Goal: Find specific fact: Find specific fact

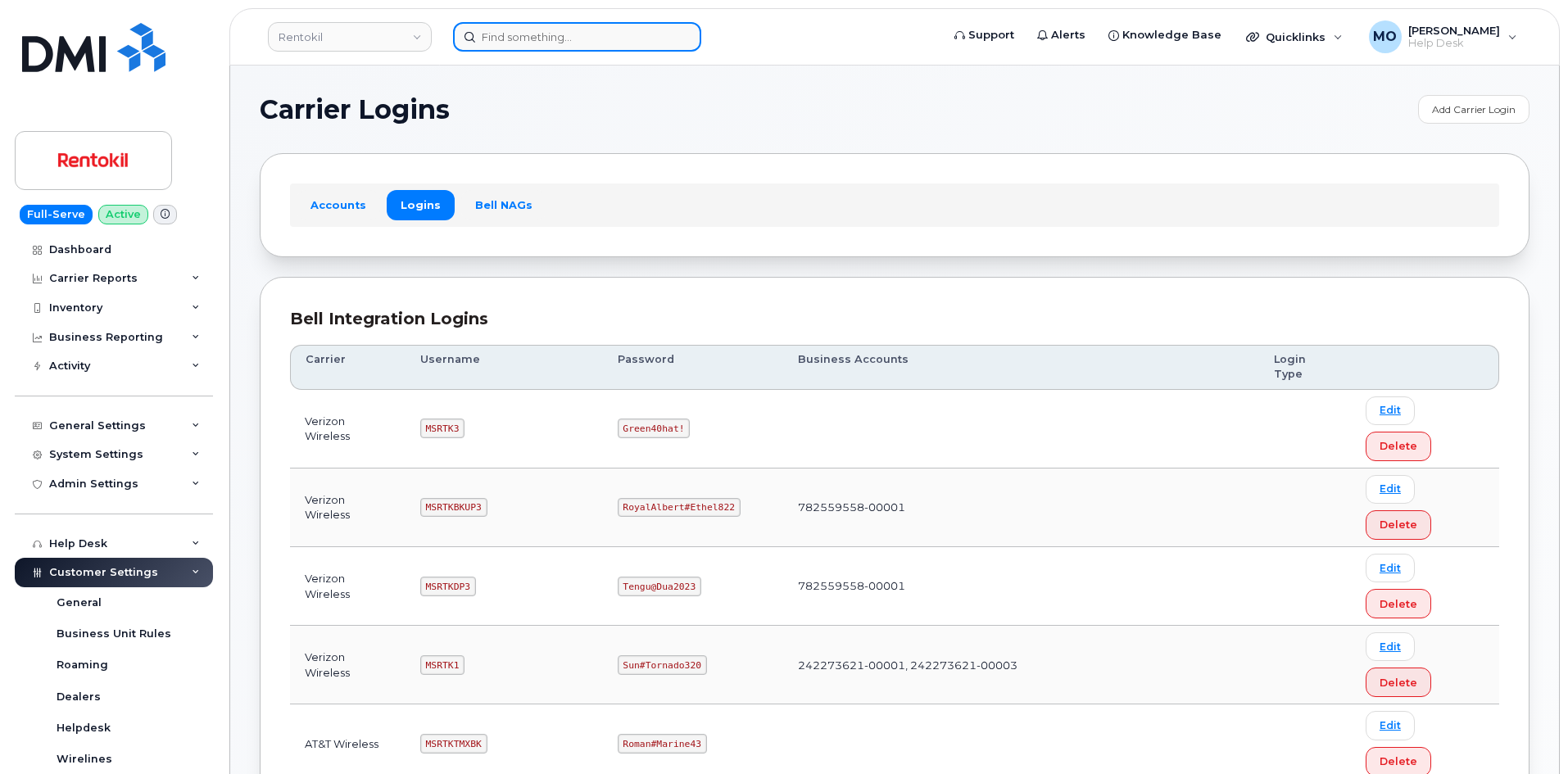
click at [625, 38] on input at bounding box center [577, 37] width 248 height 30
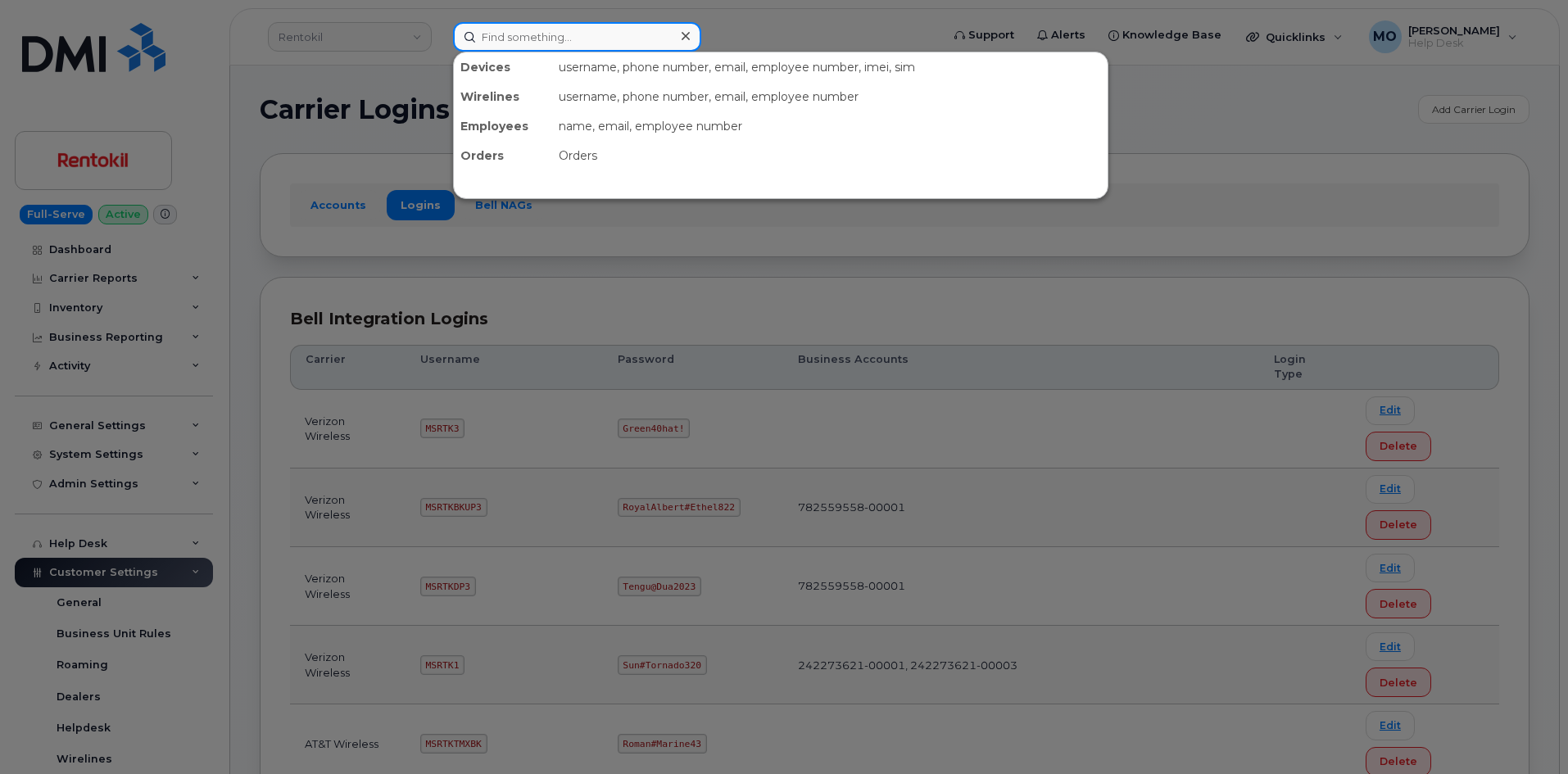
paste input "[EMAIL_ADDRESS][DOMAIN_NAME]"
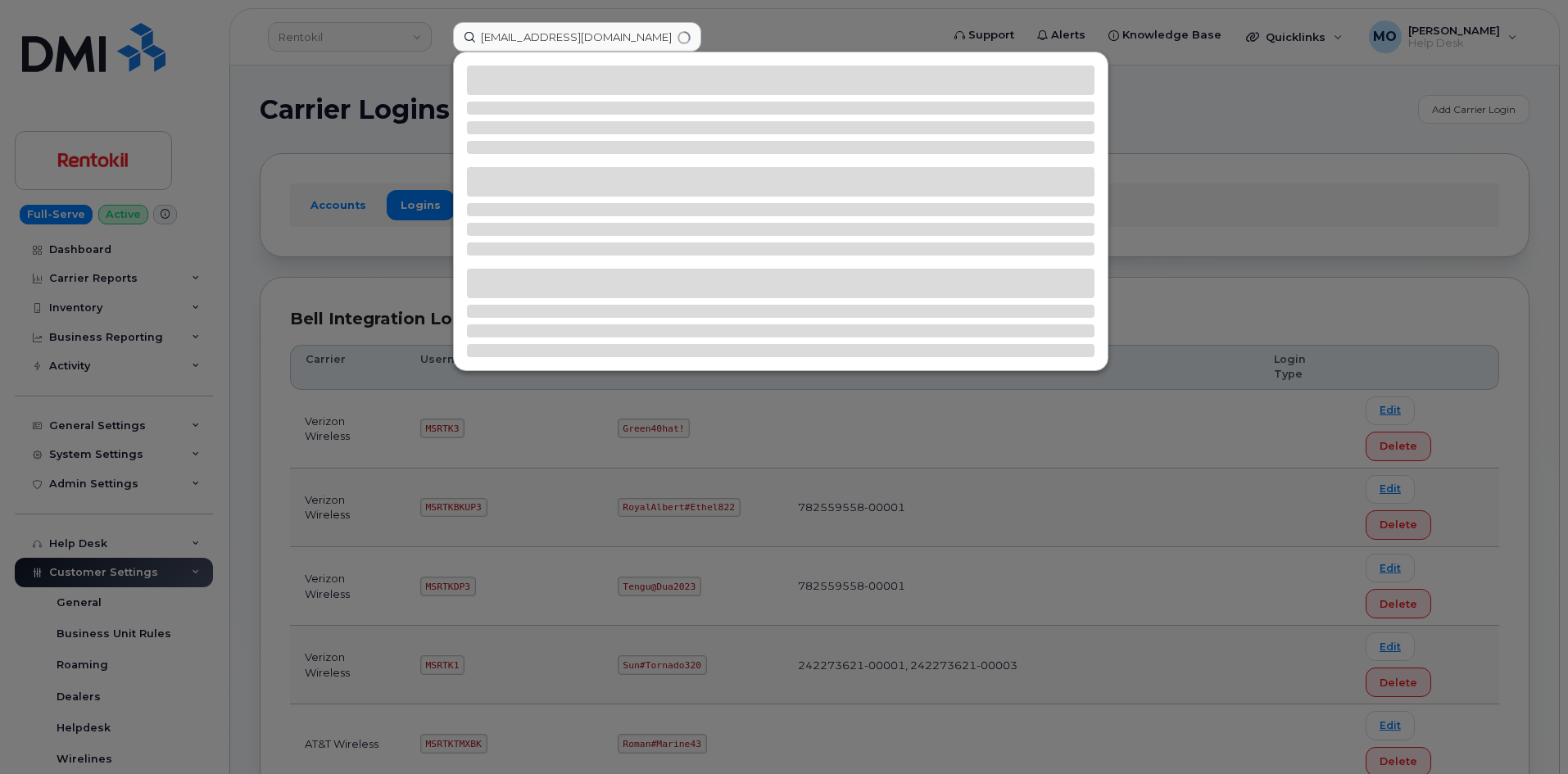
click at [746, 42] on div at bounding box center [784, 387] width 1568 height 774
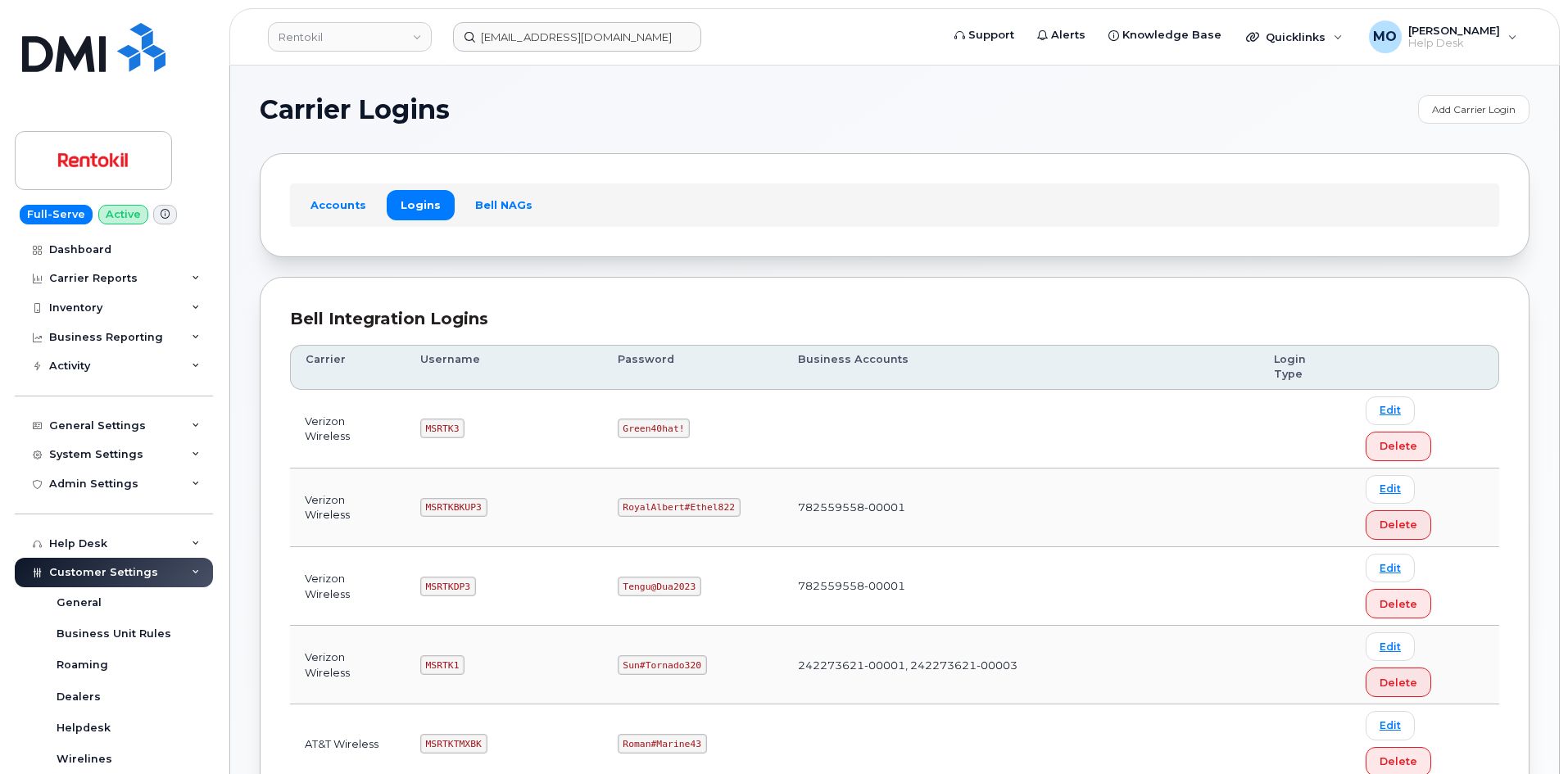
scroll to position [81, 0]
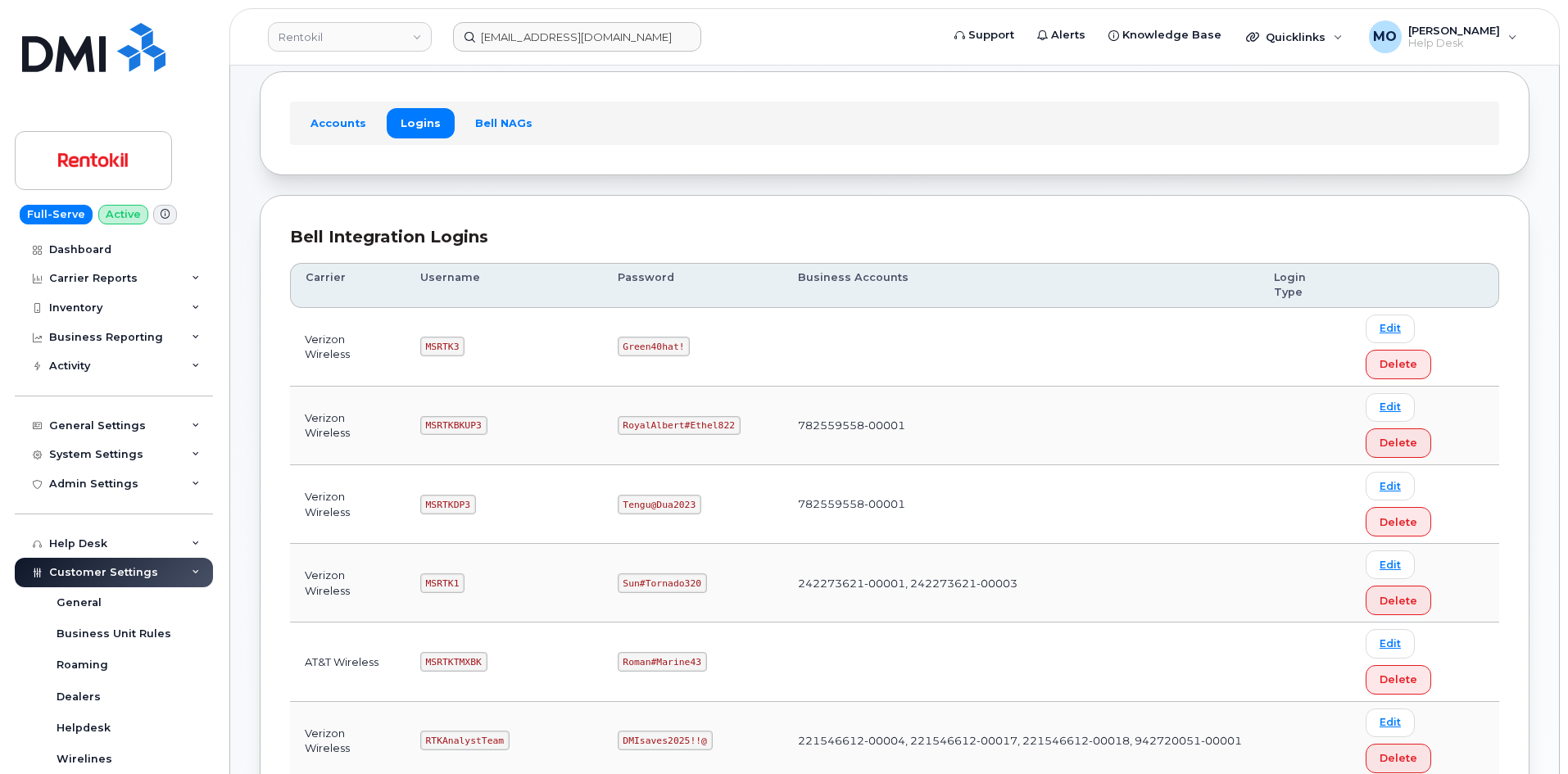
drag, startPoint x: 596, startPoint y: 664, endPoint x: 733, endPoint y: 663, distance: 137.0
copy tr "Coventry#Hoard327"
click at [847, 21] on header "Rentokil [EMAIL_ADDRESS][DOMAIN_NAME] Support Alerts Knowledge Base Quicklinks …" at bounding box center [894, 37] width 1331 height 58
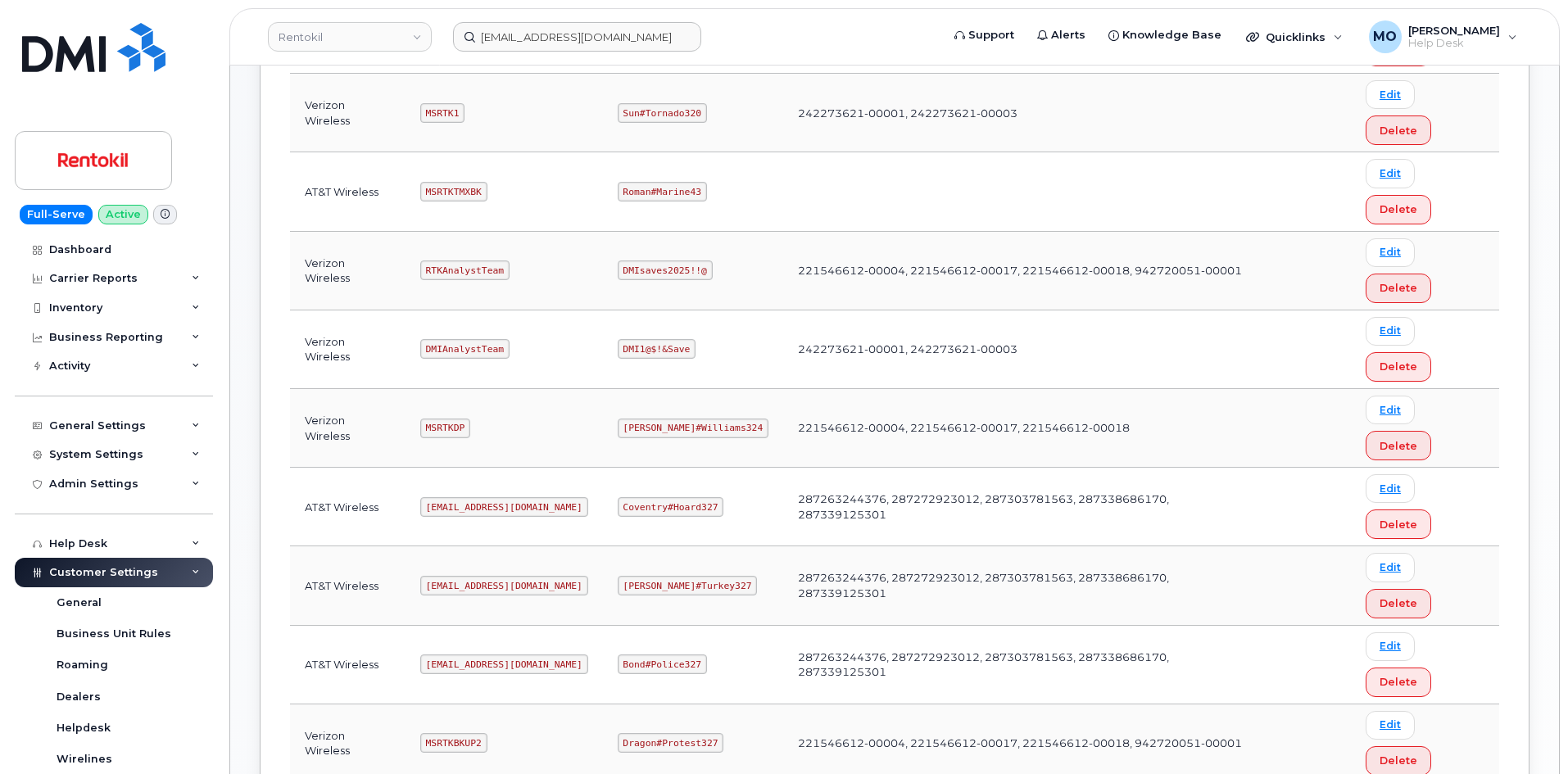
scroll to position [652, 0]
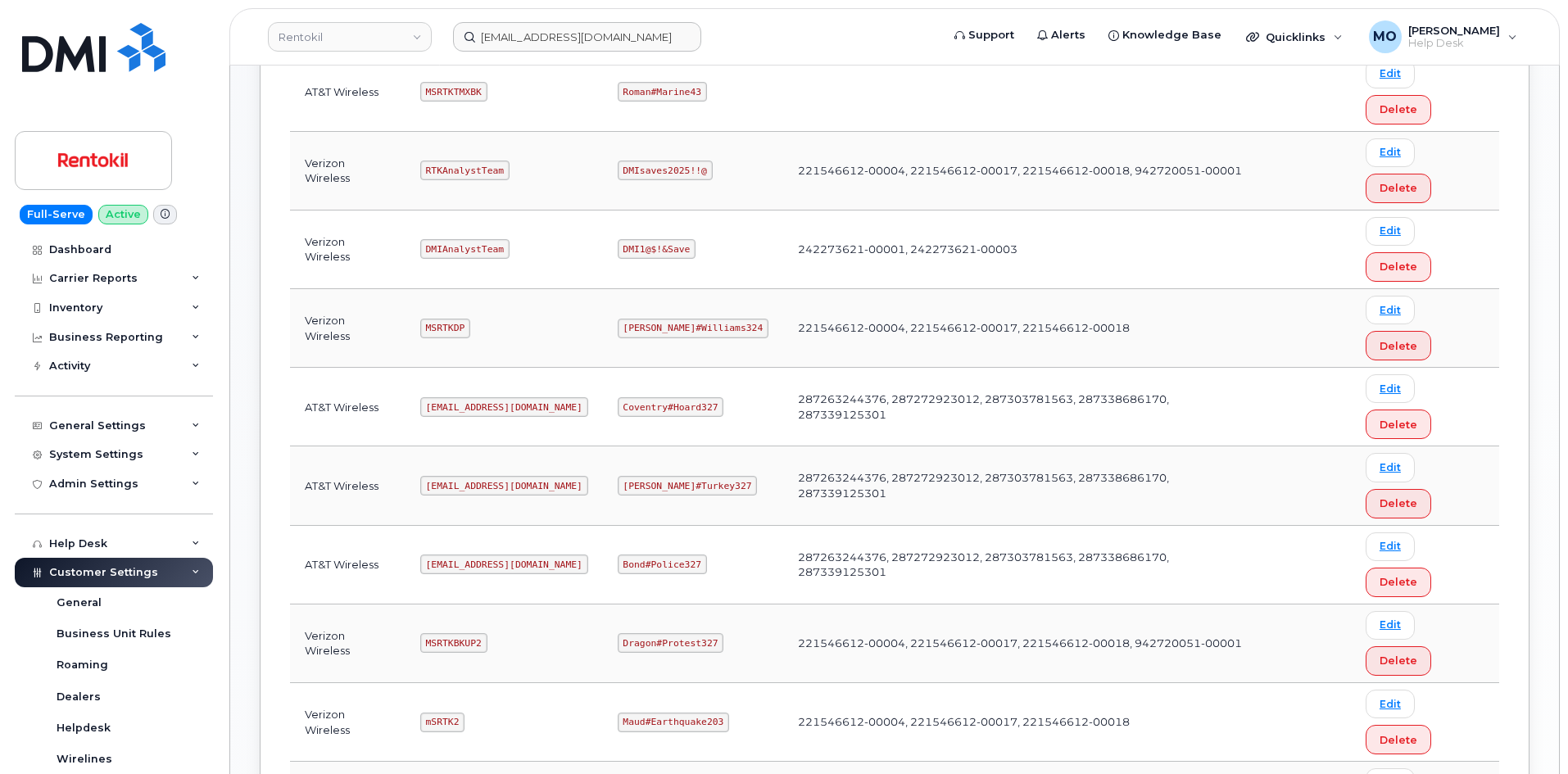
drag, startPoint x: 426, startPoint y: 396, endPoint x: 535, endPoint y: 413, distance: 110.3
copy code "MSRTKTMX"
click at [260, 502] on div "Bell Integration Logins Carrier Username Password Business Accounts Login Type …" at bounding box center [894, 531] width 1270 height 1813
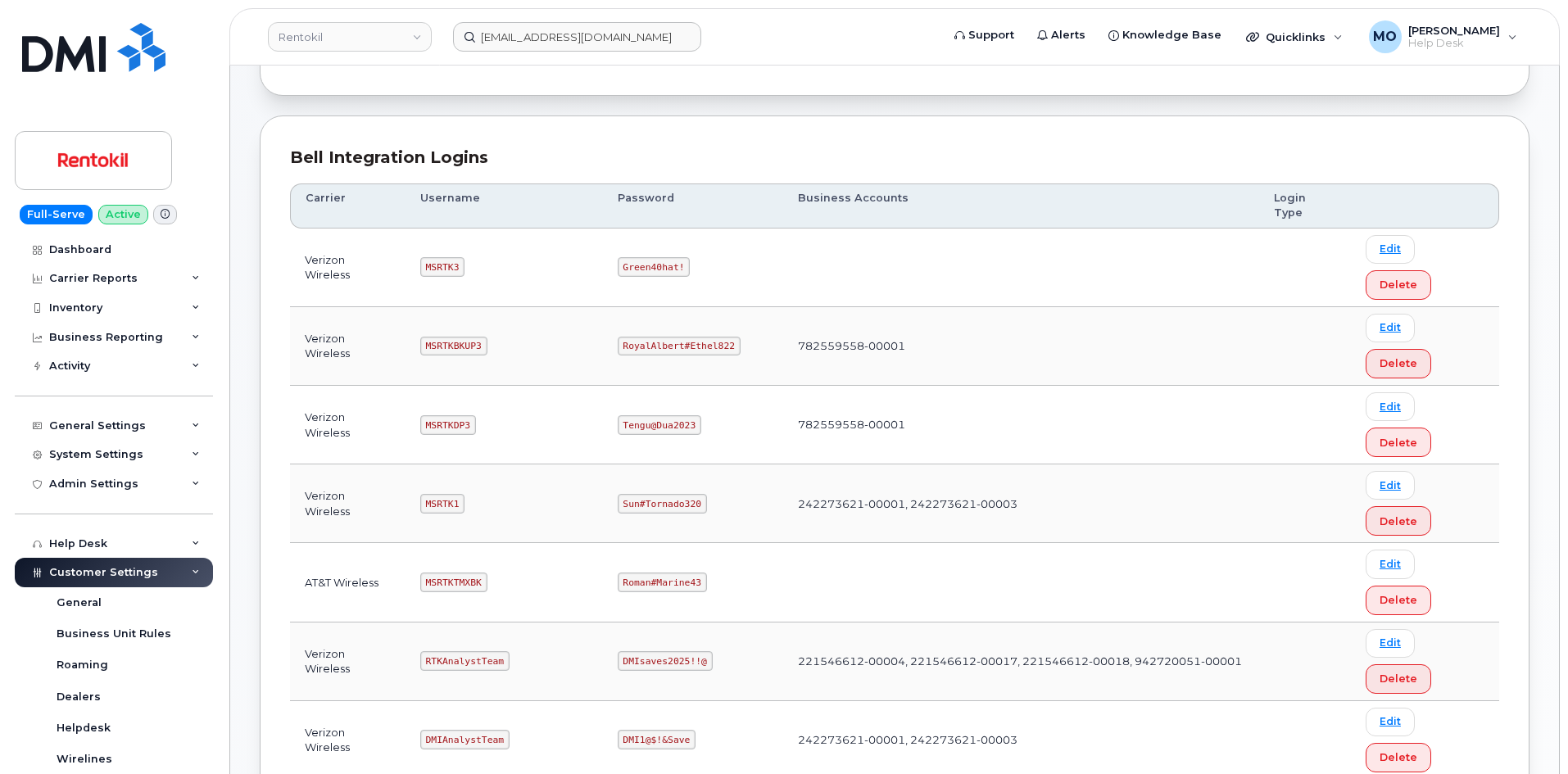
scroll to position [161, 0]
drag, startPoint x: 625, startPoint y: 408, endPoint x: 721, endPoint y: 406, distance: 96.0
click at [721, 543] on td "Roman#Marine43" at bounding box center [693, 582] width 180 height 78
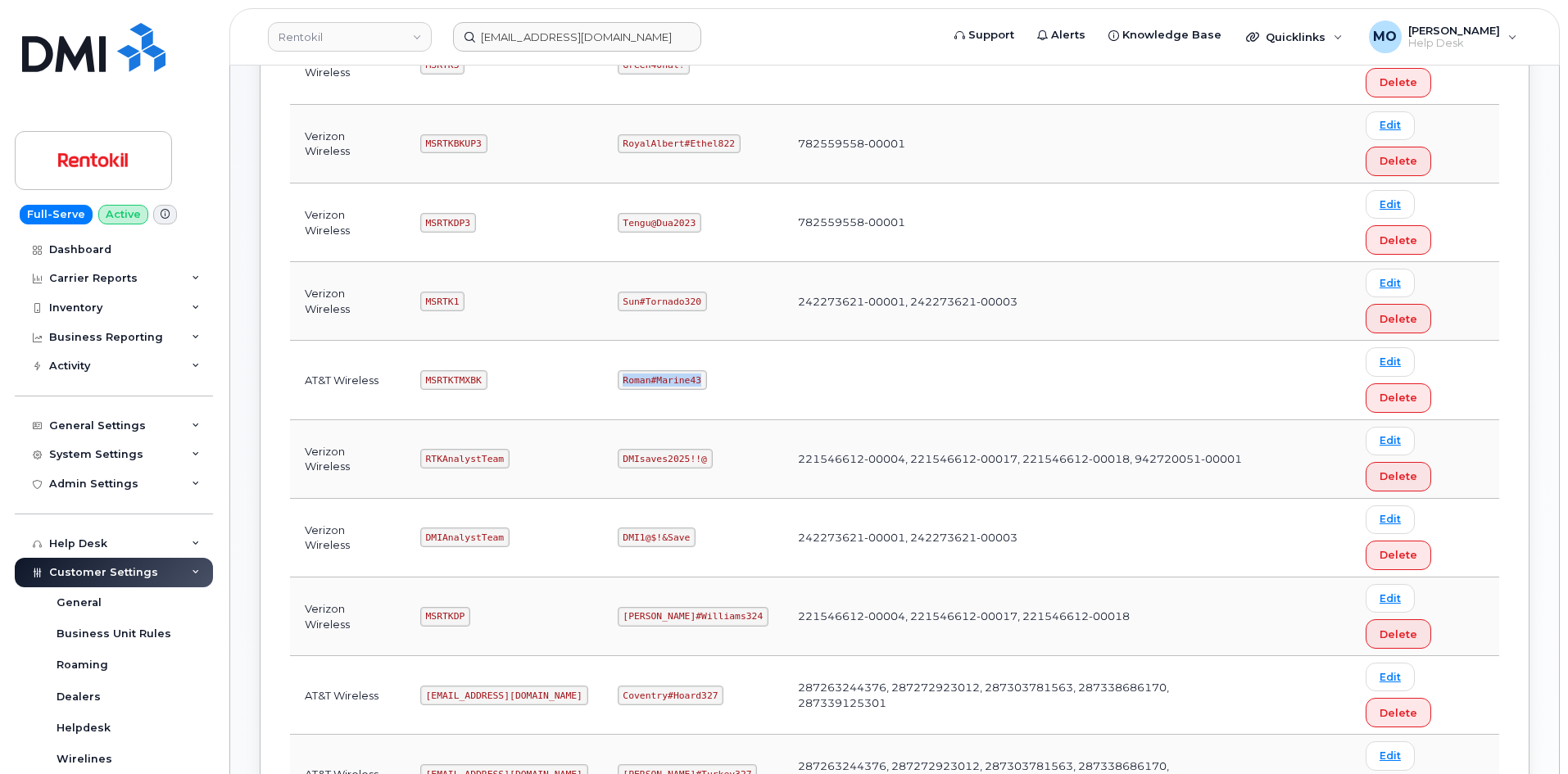
scroll to position [406, 0]
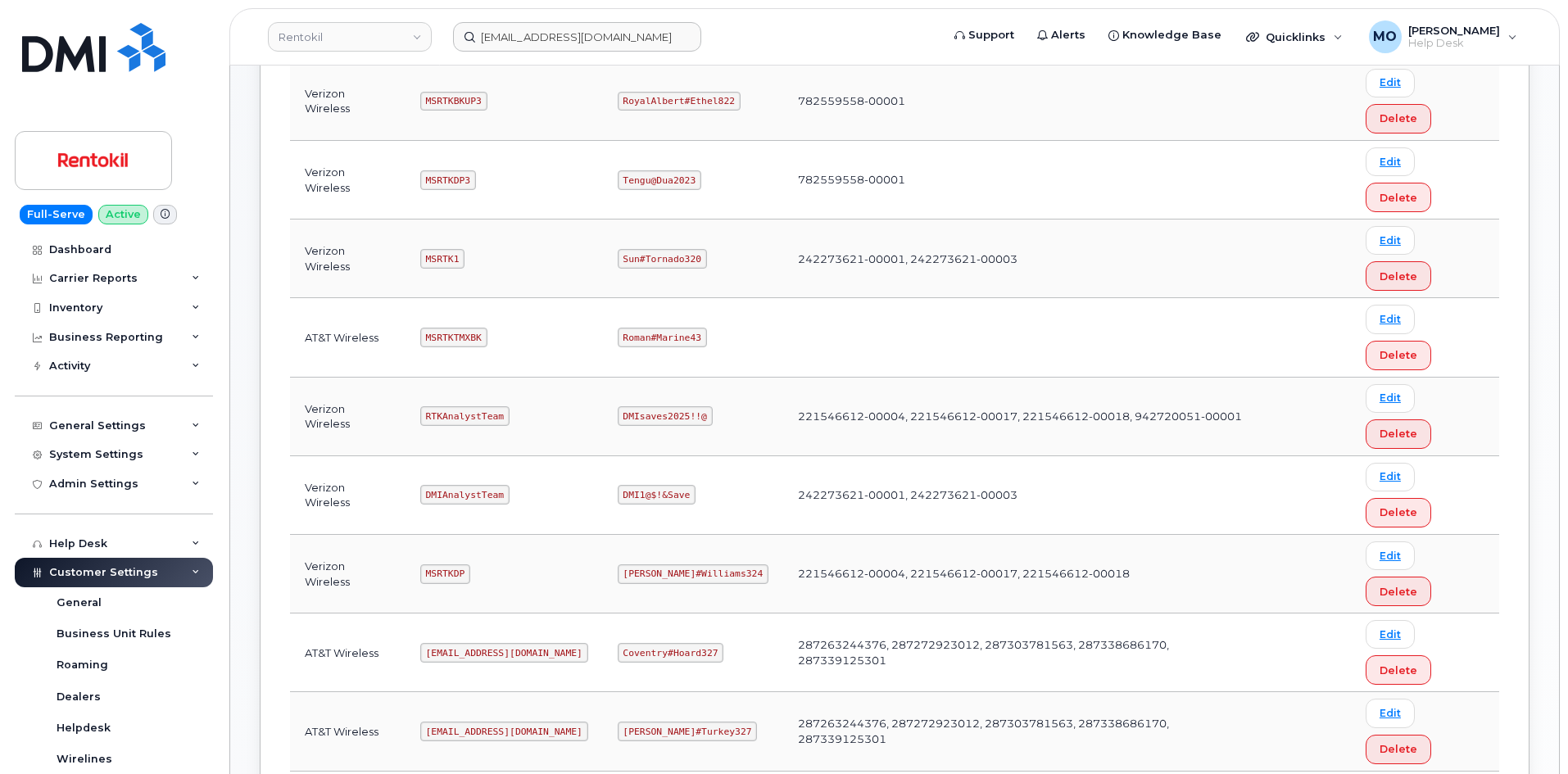
click at [306, 693] on td "AT&T Wireless" at bounding box center [348, 731] width 115 height 78
drag, startPoint x: 617, startPoint y: 165, endPoint x: 712, endPoint y: 172, distance: 95.3
click at [712, 298] on td "Roman#Marine43" at bounding box center [693, 337] width 180 height 78
copy code "Roman#Marine43"
click at [284, 288] on div "Bell Integration Logins Carrier Username Password Business Accounts Login Type …" at bounding box center [894, 777] width 1270 height 1813
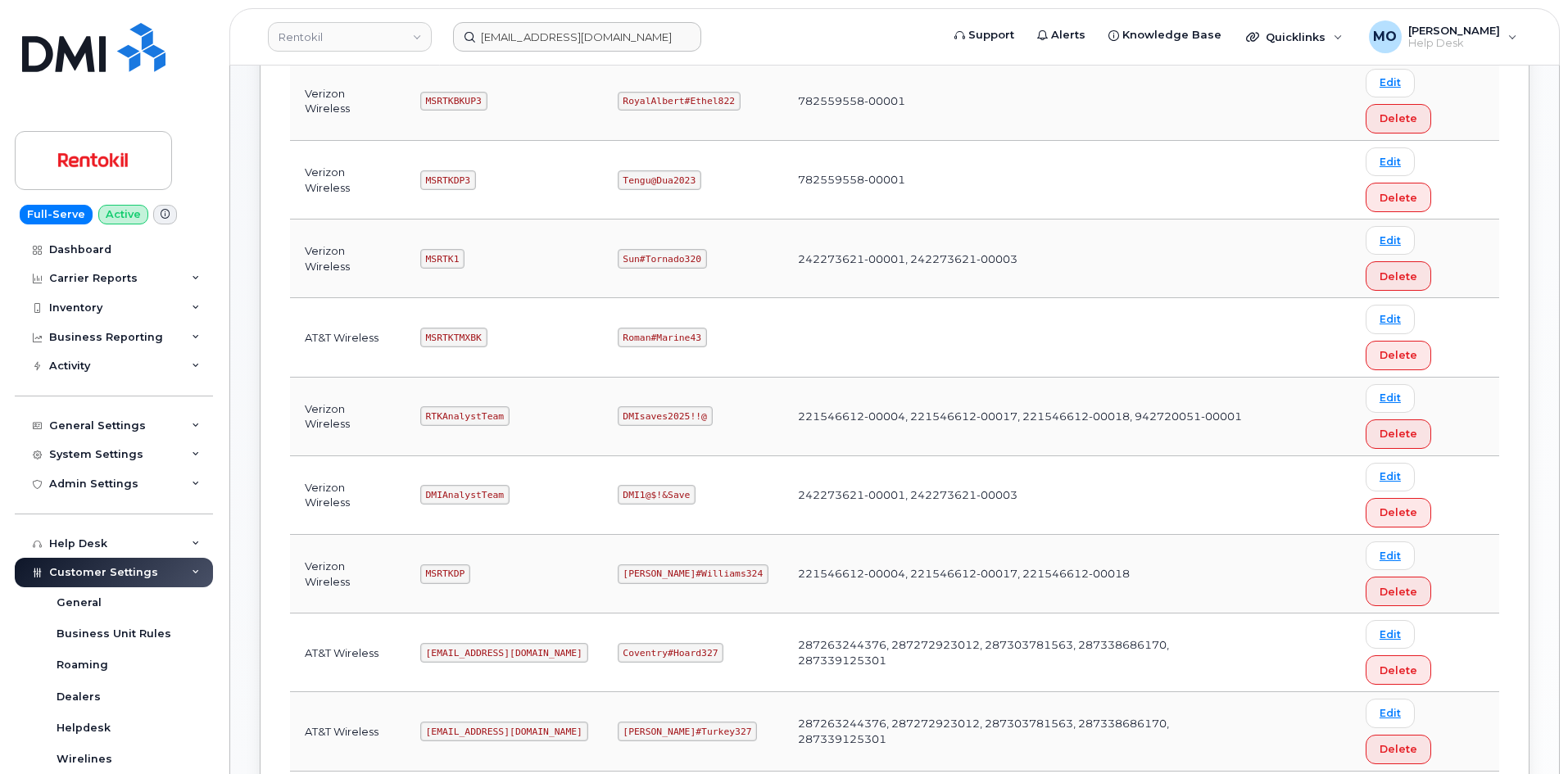
drag, startPoint x: 612, startPoint y: 640, endPoint x: 768, endPoint y: 647, distance: 156.2
copy code "Butte#Tariffs43"
click at [787, 16] on header "Rentokil Ms-rentokil@dminc.com Support Alerts Knowledge Base Quicklinks Suspend…" at bounding box center [894, 37] width 1331 height 58
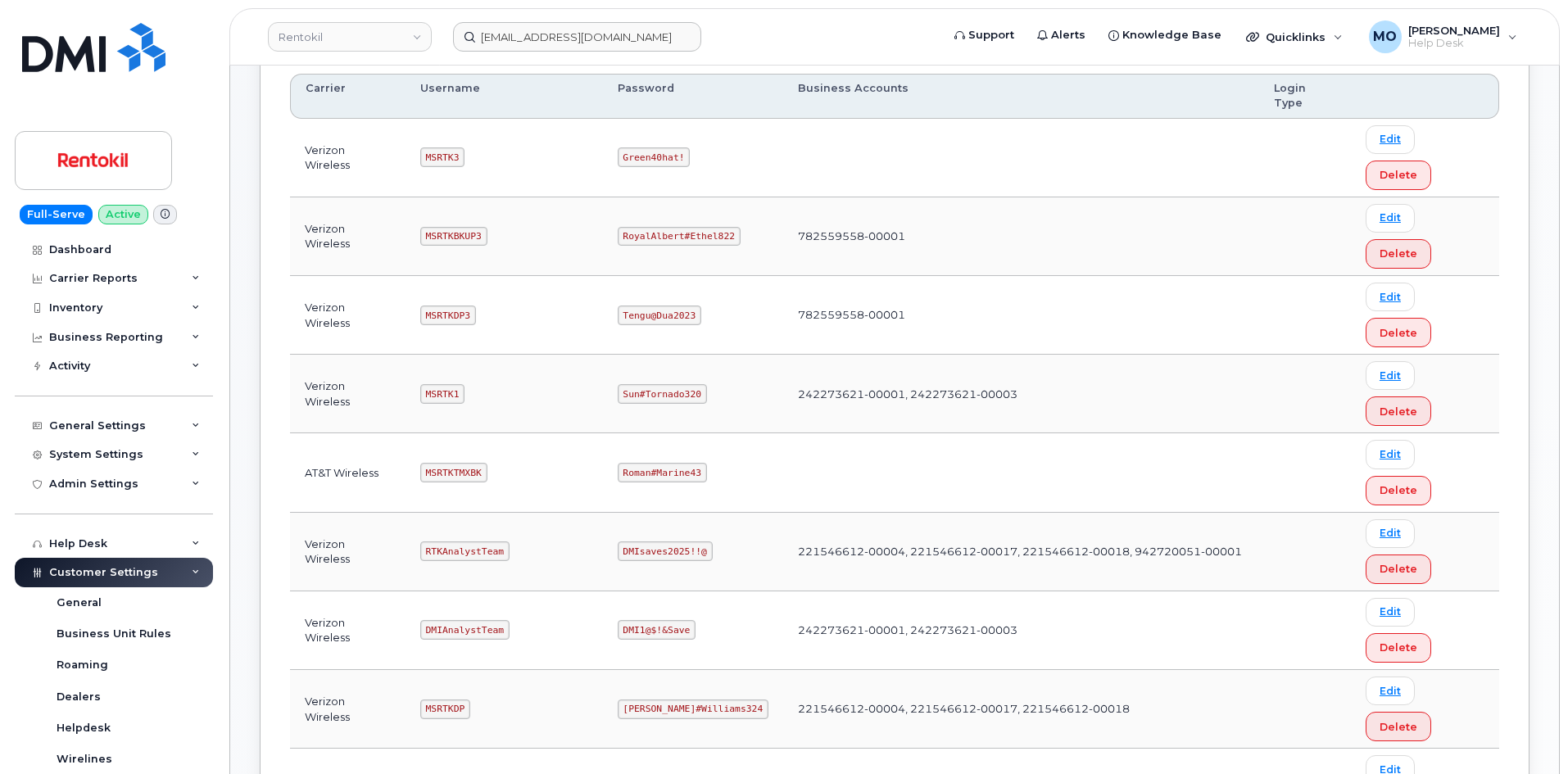
scroll to position [242, 0]
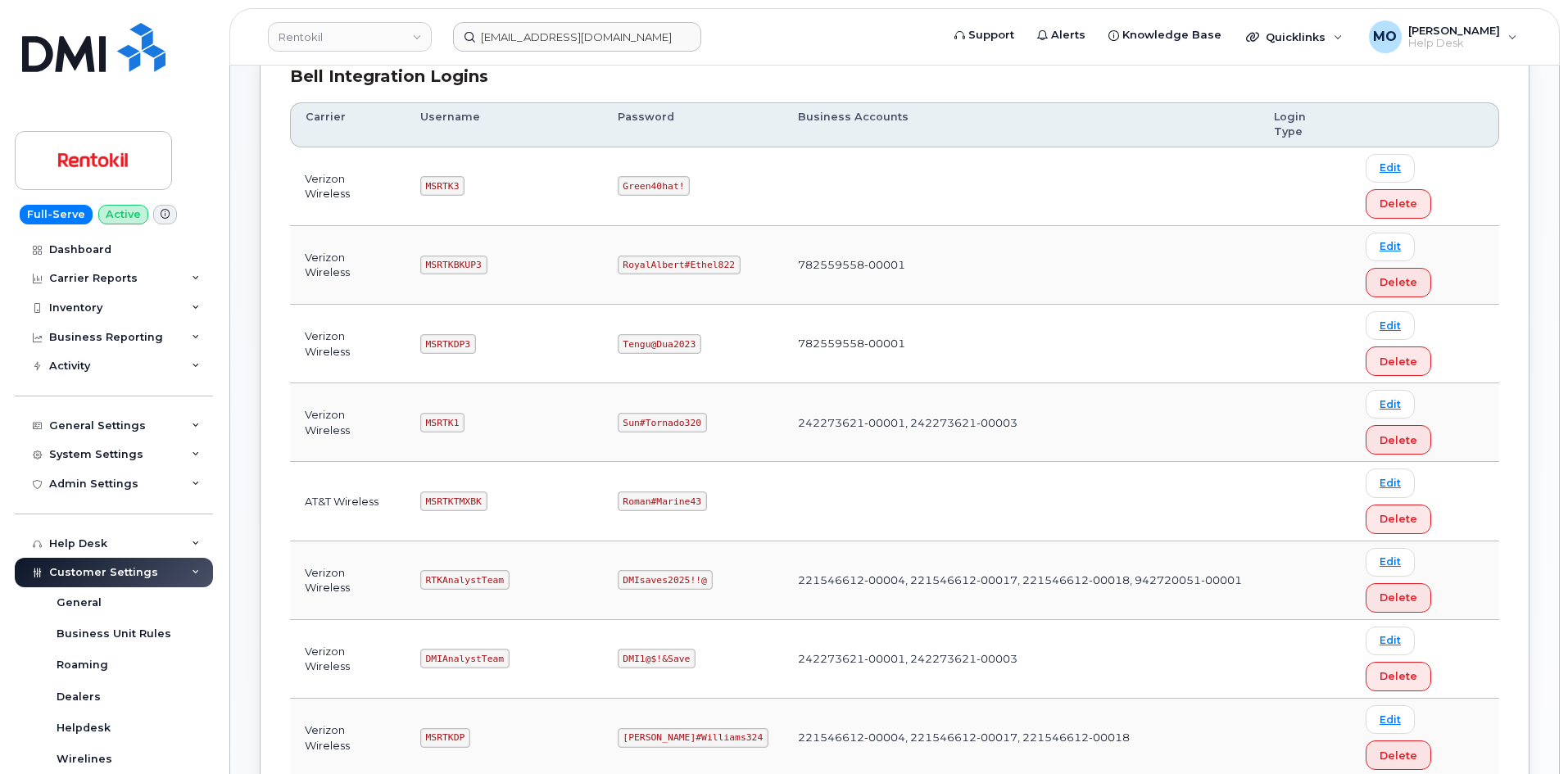
drag, startPoint x: 624, startPoint y: 502, endPoint x: 712, endPoint y: 505, distance: 88.1
copy code "Coventry#Hoard327"
drag, startPoint x: 416, startPoint y: 547, endPoint x: 603, endPoint y: 552, distance: 187.1
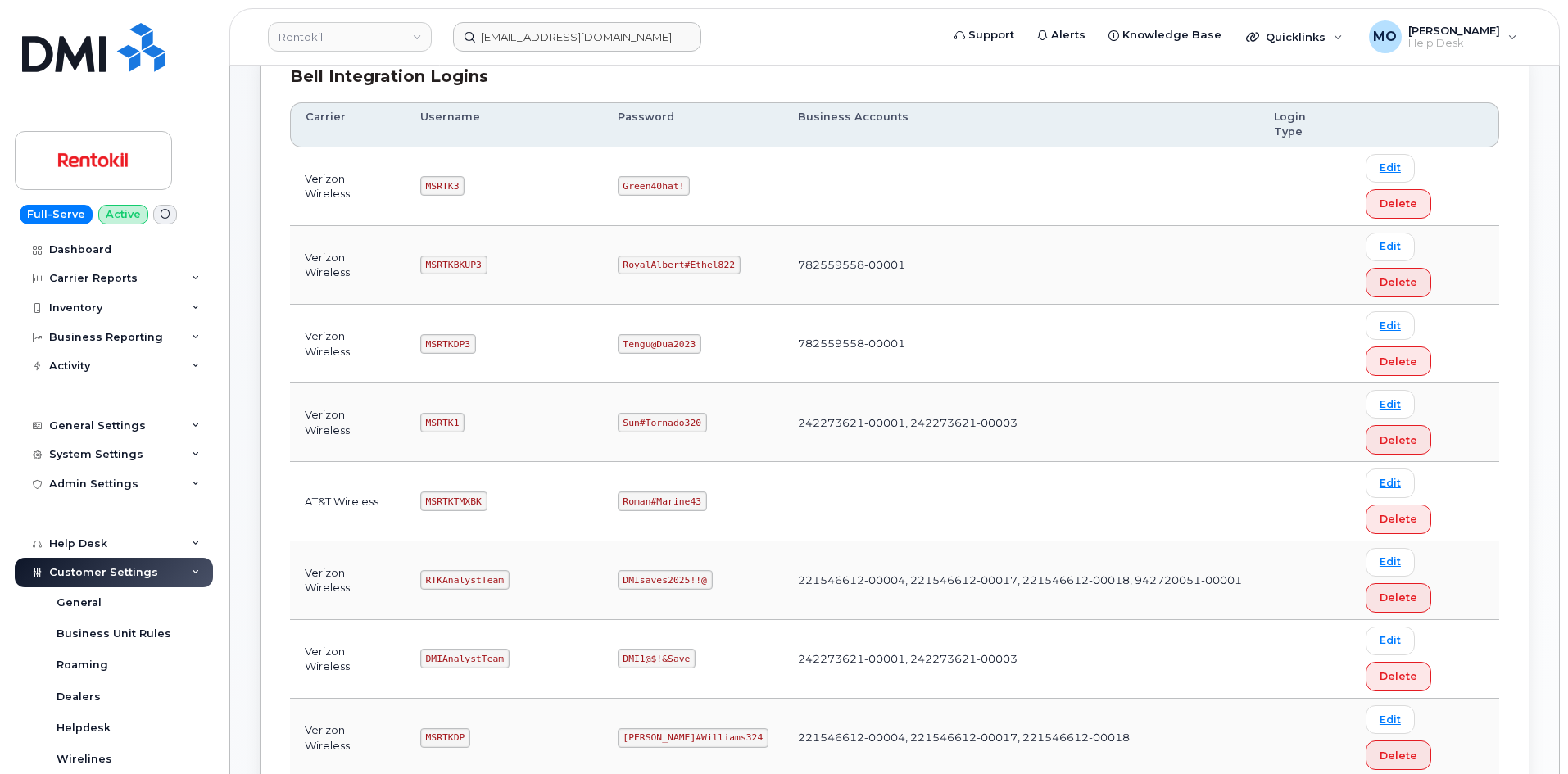
copy code "Ms-rentokil-backup@dminc.com"
drag, startPoint x: 608, startPoint y: 540, endPoint x: 716, endPoint y: 542, distance: 108.0
copy code "George#Turkey327"
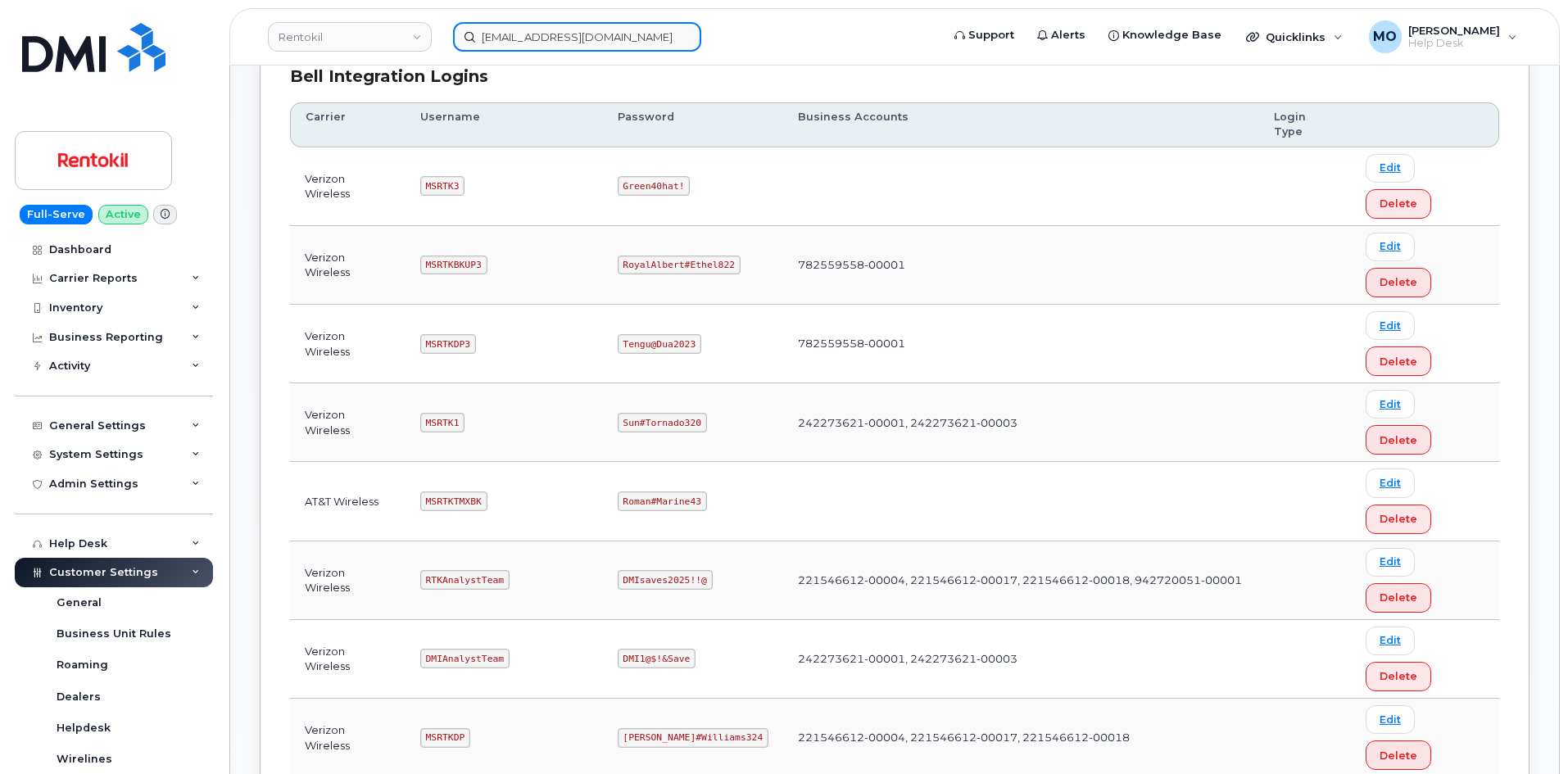
click at [497, 37] on input "Ms-rentokil@dminc.com" at bounding box center [577, 37] width 248 height 30
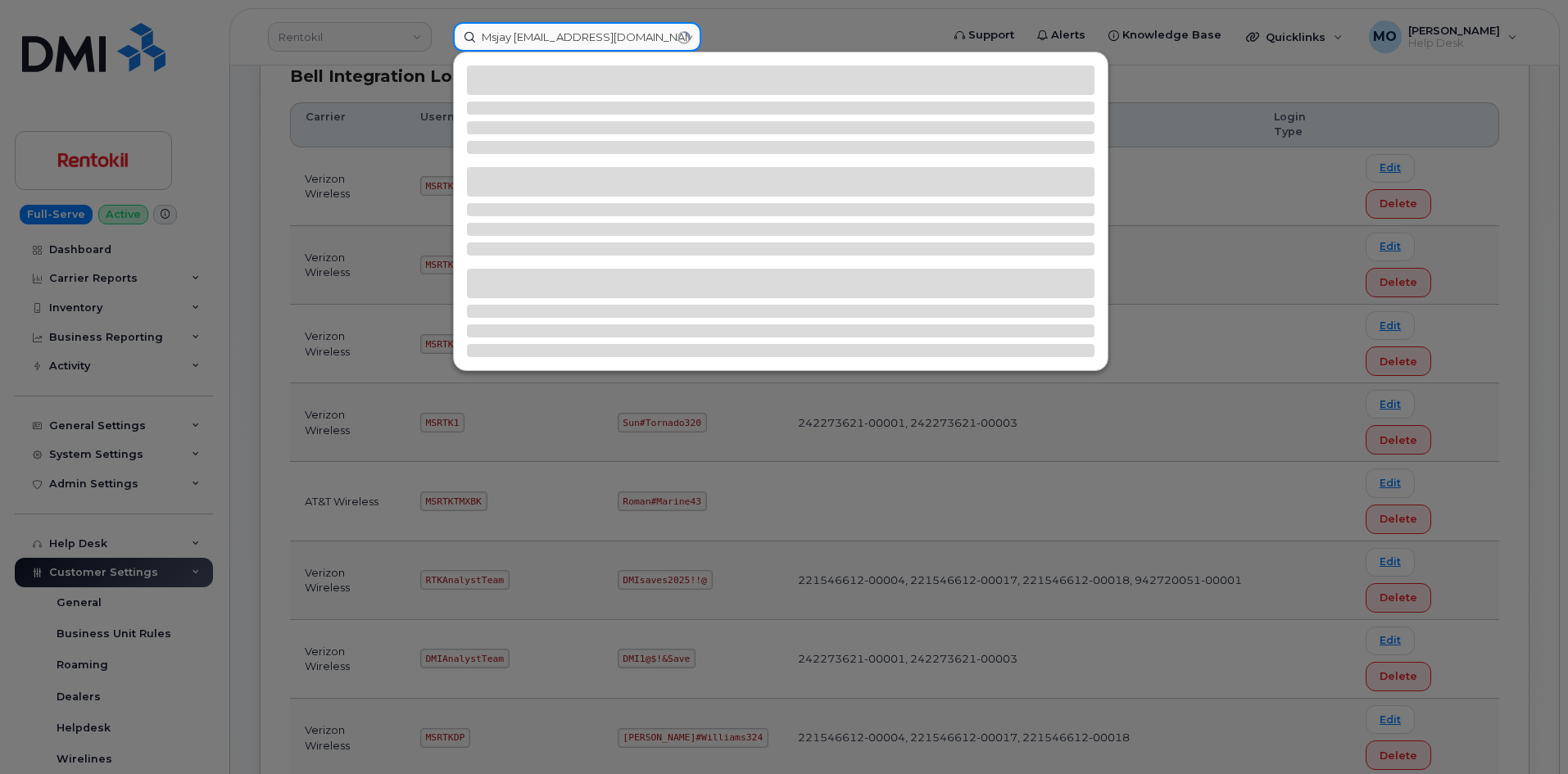
click at [553, 31] on input "Msjay sause-rentokil@dminc.com" at bounding box center [577, 37] width 248 height 30
type input "n"
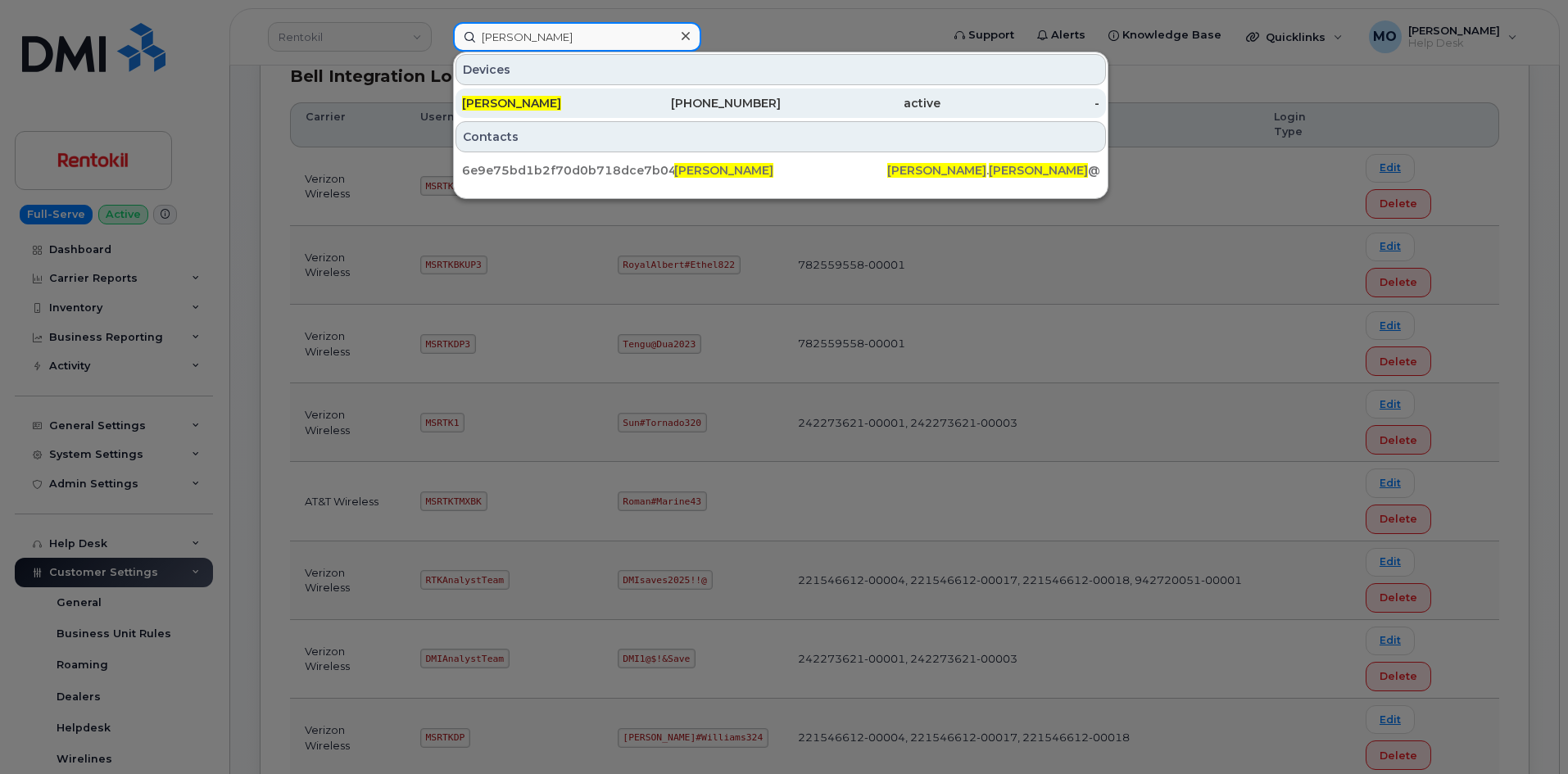
type input "jay sauser"
click at [590, 97] on div "[PERSON_NAME]" at bounding box center [542, 103] width 160 height 16
click at [588, 105] on div "[PERSON_NAME]" at bounding box center [542, 103] width 160 height 16
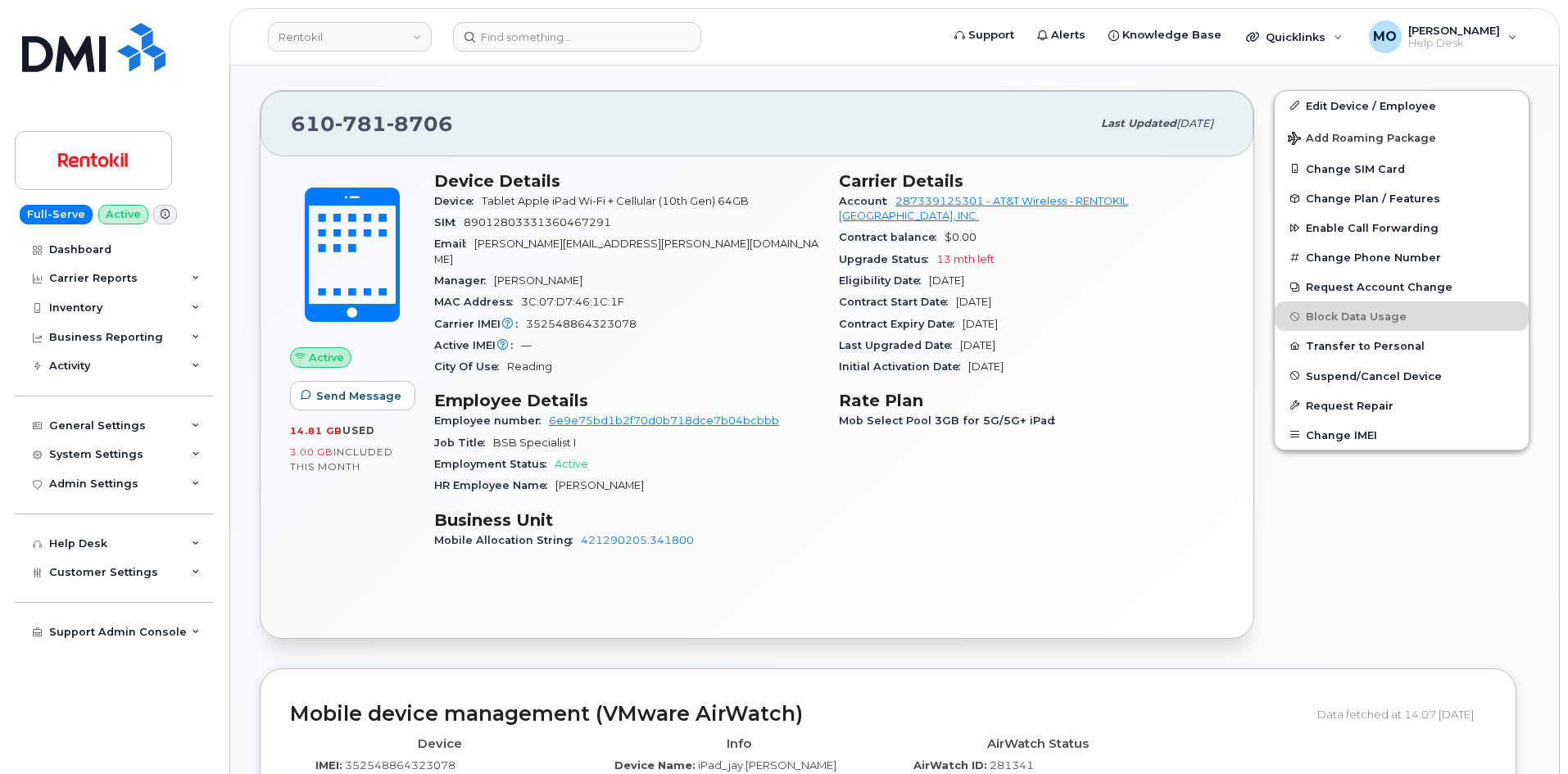
scroll to position [409, 0]
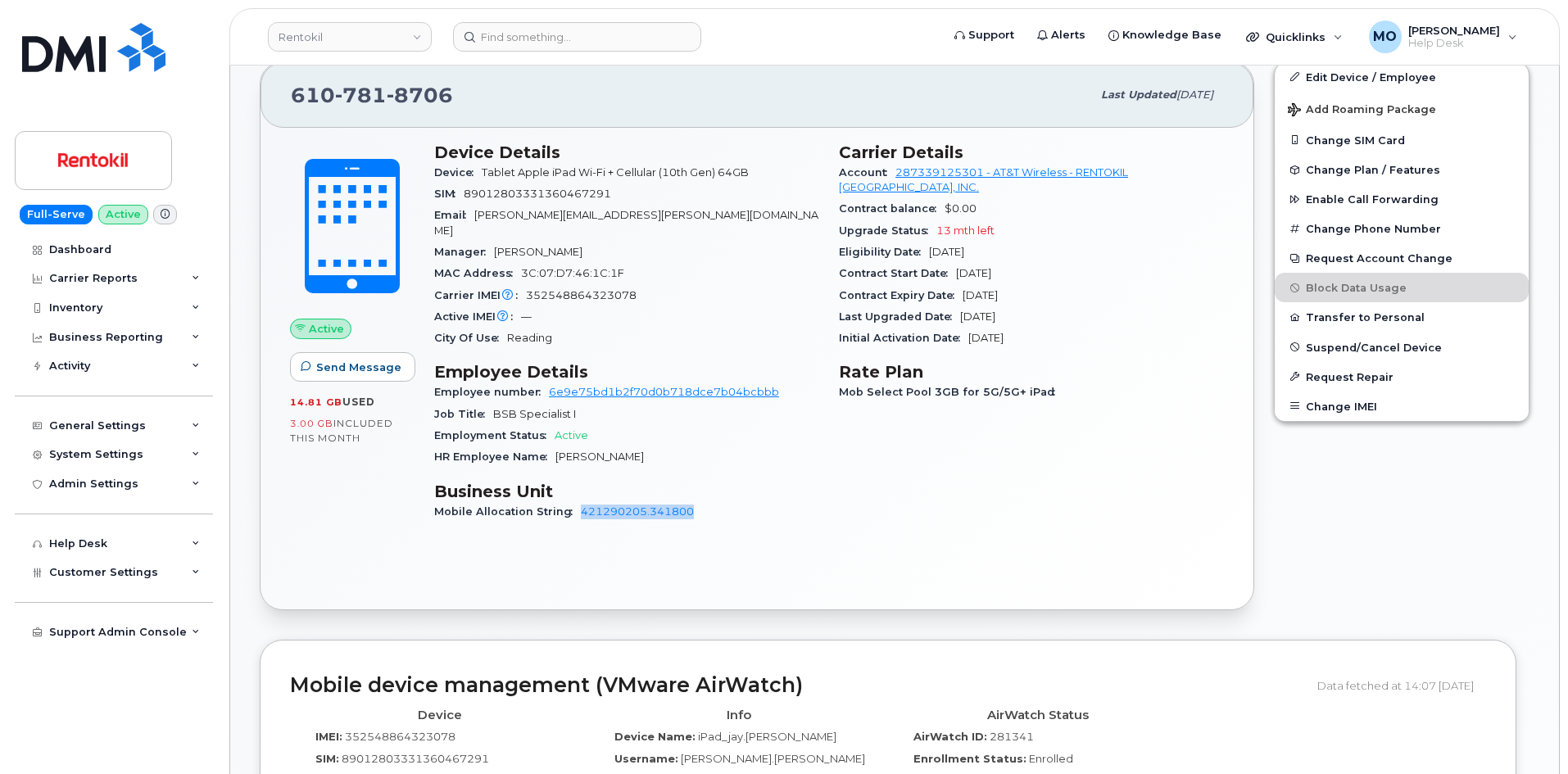
drag, startPoint x: 698, startPoint y: 498, endPoint x: 572, endPoint y: 504, distance: 126.1
click at [572, 504] on div "Mobile Allocation String 421290205.341800" at bounding box center [627, 512] width 386 height 21
copy link "421290205.341800"
click at [720, 502] on div "Mobile Allocation String 421290205.341800" at bounding box center [627, 512] width 386 height 21
click at [726, 328] on div "City Of Use Reading" at bounding box center [627, 338] width 386 height 21
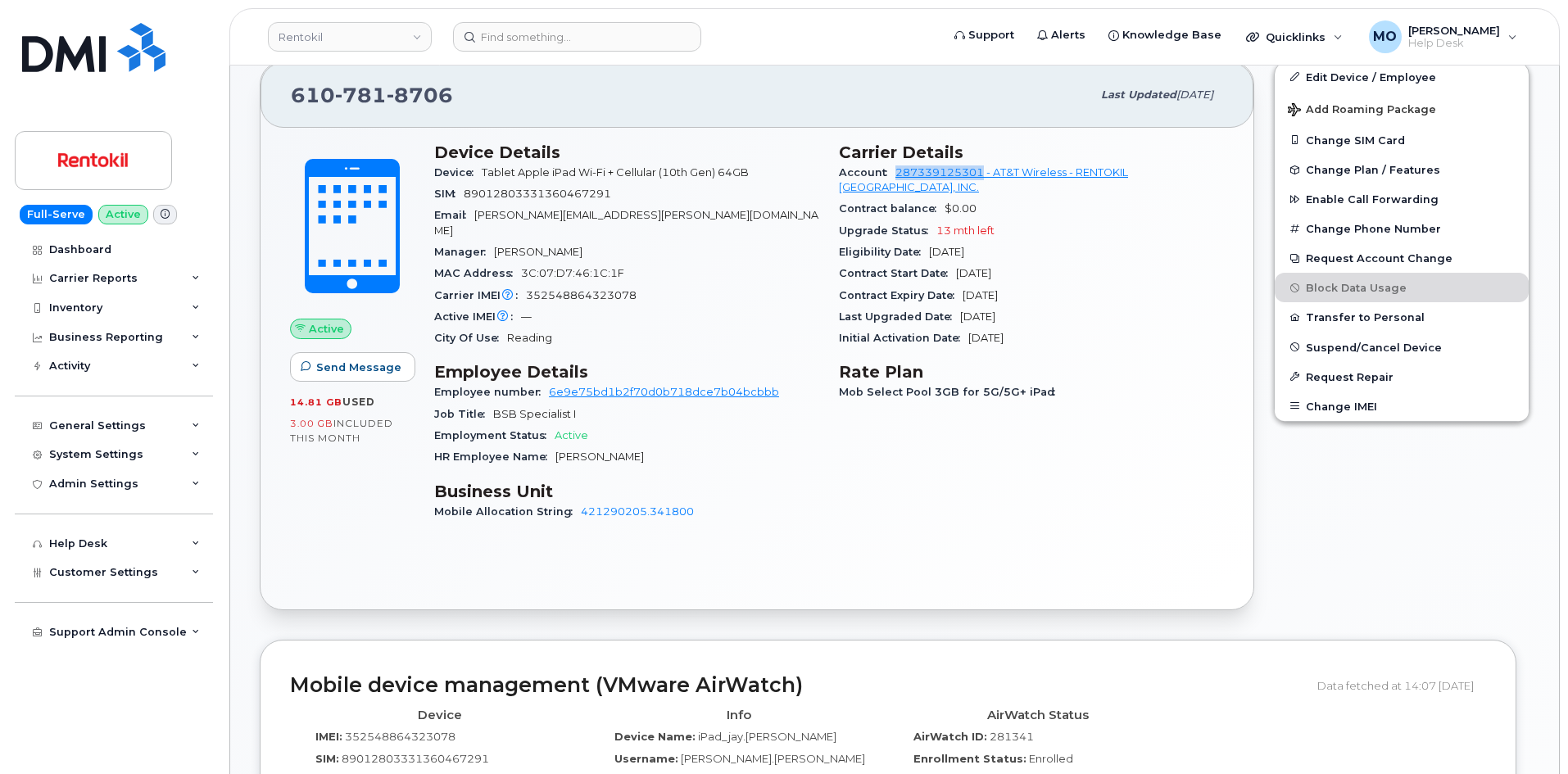
drag, startPoint x: 895, startPoint y: 173, endPoint x: 984, endPoint y: 175, distance: 89.0
click at [984, 175] on div "Account 287339125301 - AT&T Wireless - RENTOKIL [GEOGRAPHIC_DATA], INC." at bounding box center [1031, 180] width 386 height 37
copy link "287339125301"
